Goal: Task Accomplishment & Management: Use online tool/utility

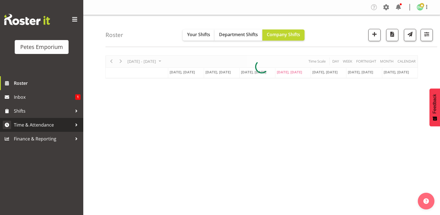
click at [50, 127] on span "Time & Attendance" at bounding box center [43, 125] width 58 height 8
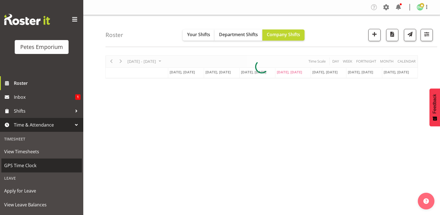
click at [33, 167] on span "GPS Time Clock" at bounding box center [41, 165] width 75 height 8
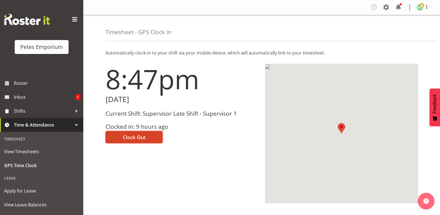
click at [142, 133] on span "Clock Out" at bounding box center [134, 136] width 23 height 7
